Goal: Register for event/course

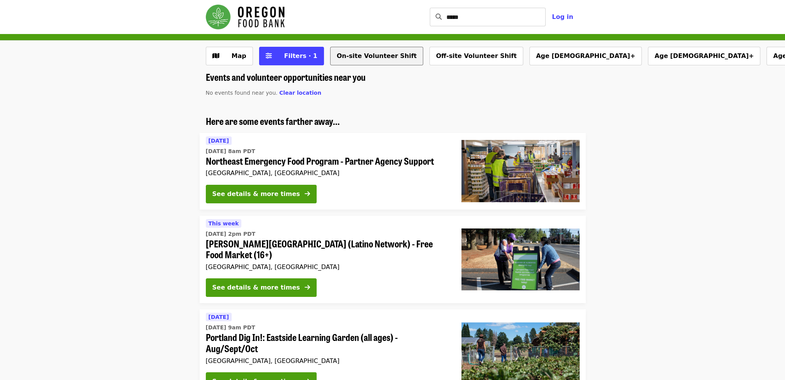
click at [387, 65] on button "On-site Volunteer Shift" at bounding box center [376, 56] width 93 height 19
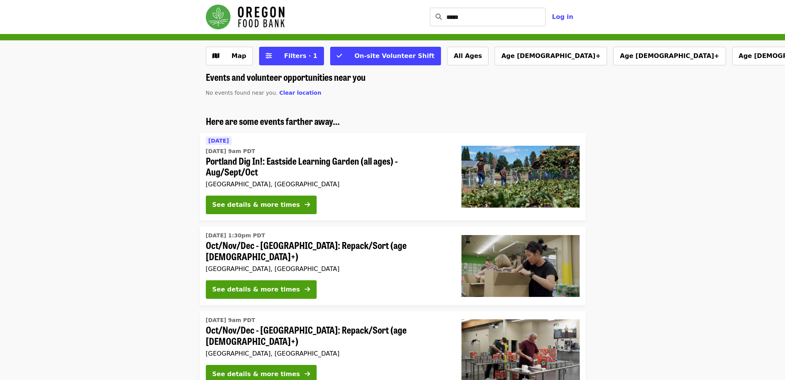
click at [624, 44] on div "Map Filters · 1 On-site Volunteer Shift All Ages Age [DEMOGRAPHIC_DATA]+ Age [D…" at bounding box center [392, 56] width 785 height 31
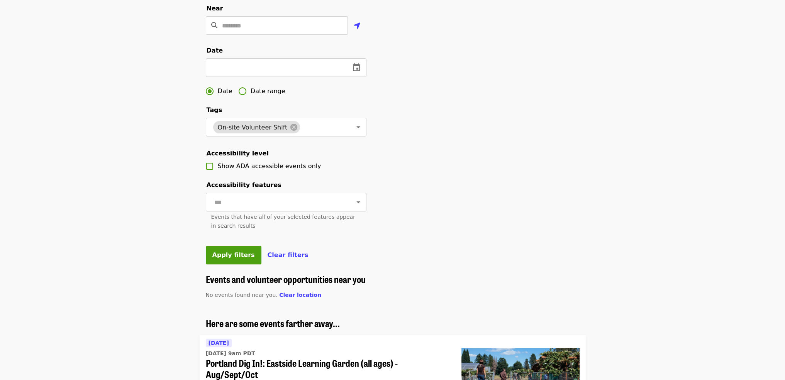
scroll to position [193, 0]
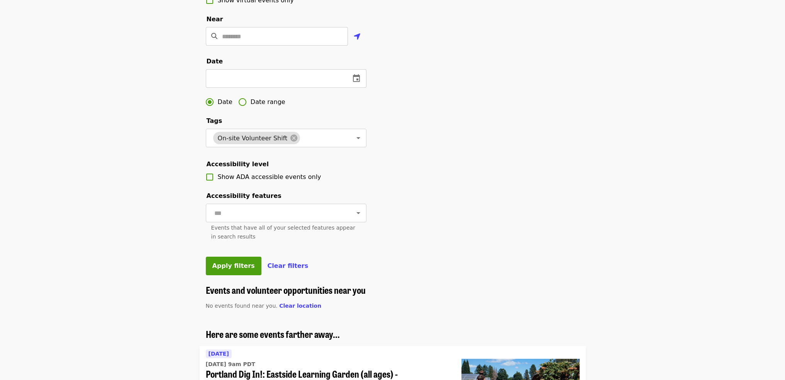
click at [223, 107] on span "Date" at bounding box center [225, 101] width 15 height 9
click at [224, 76] on fieldset "Date ​ Date Date range" at bounding box center [286, 83] width 161 height 53
click at [356, 83] on icon "change date" at bounding box center [356, 78] width 9 height 9
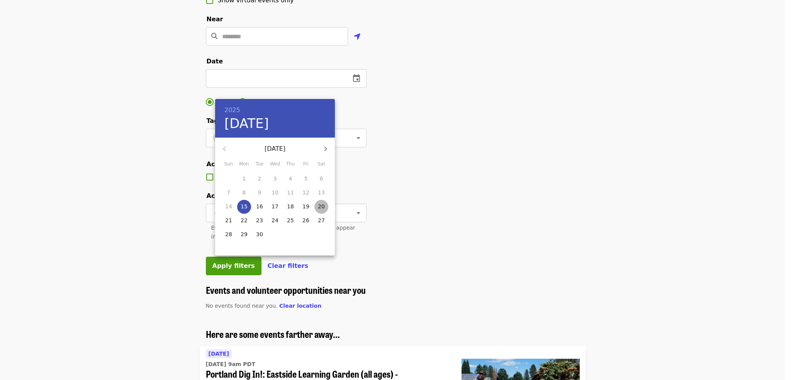
click at [321, 203] on p "20" at bounding box center [321, 206] width 7 height 8
type input "**********"
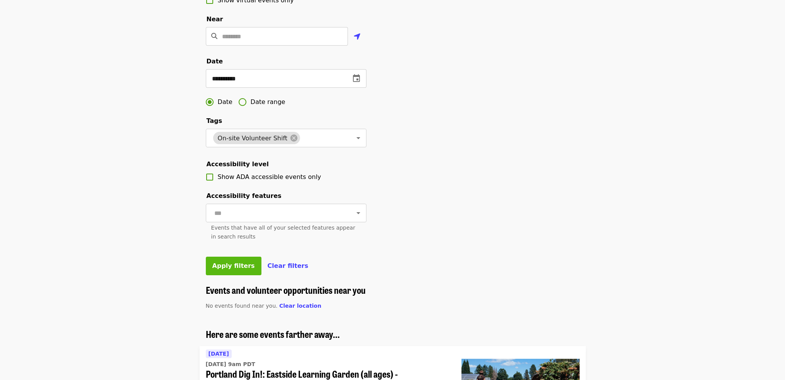
click at [235, 269] on span "Apply filters" at bounding box center [233, 265] width 42 height 7
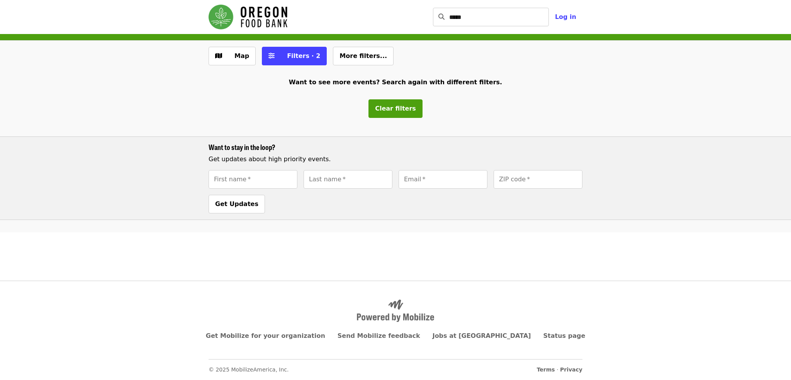
click at [286, 46] on div "Map Filters · 2 More filters..." at bounding box center [395, 56] width 791 height 31
click at [290, 52] on span "Filters · 2" at bounding box center [303, 55] width 33 height 7
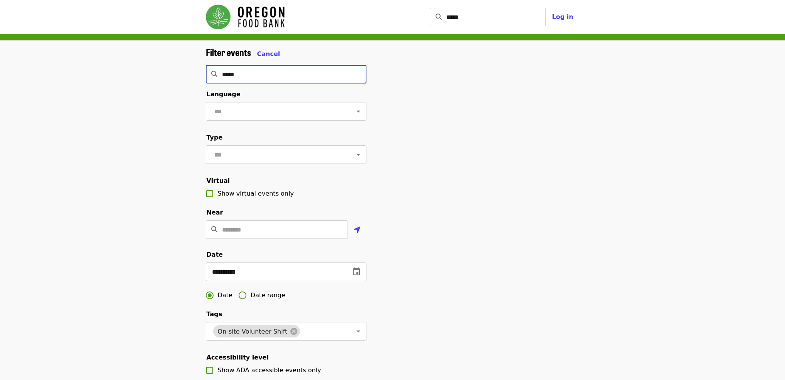
drag, startPoint x: 145, startPoint y: 77, endPoint x: 53, endPoint y: 71, distance: 92.9
click at [52, 72] on div "**********" at bounding box center [392, 259] width 785 height 437
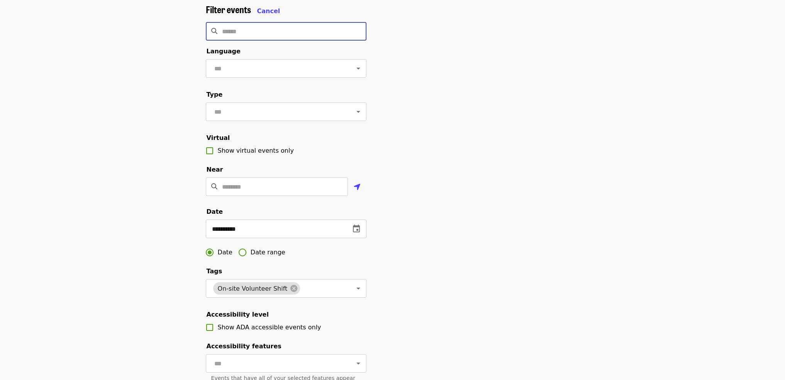
scroll to position [154, 0]
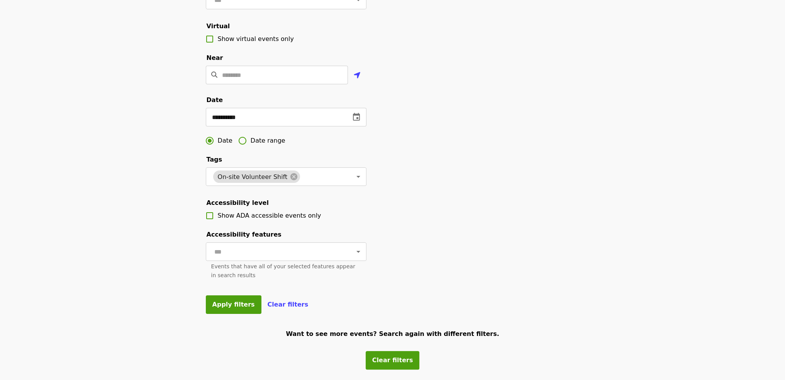
click at [222, 314] on form "**********" at bounding box center [286, 102] width 161 height 421
click at [222, 314] on button "Apply filters" at bounding box center [234, 304] width 56 height 19
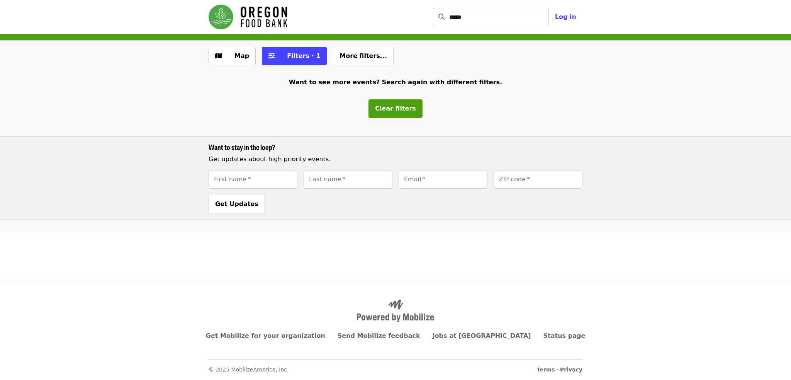
click at [224, 4] on div "Main navigation" at bounding box center [248, 17] width 79 height 28
click at [243, 20] on img "Main navigation" at bounding box center [248, 17] width 79 height 25
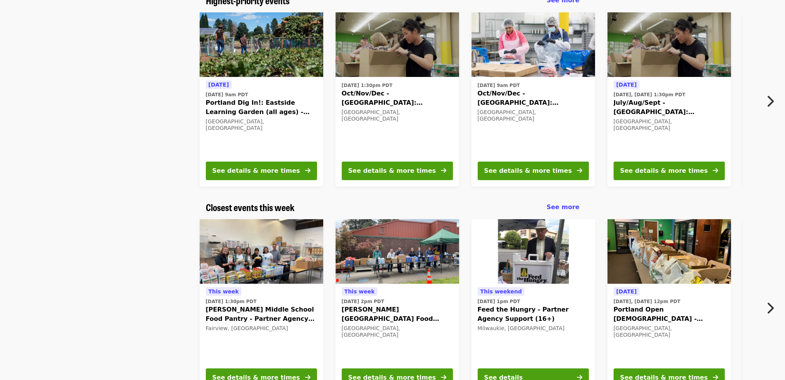
scroll to position [77, 0]
